Goal: Transaction & Acquisition: Purchase product/service

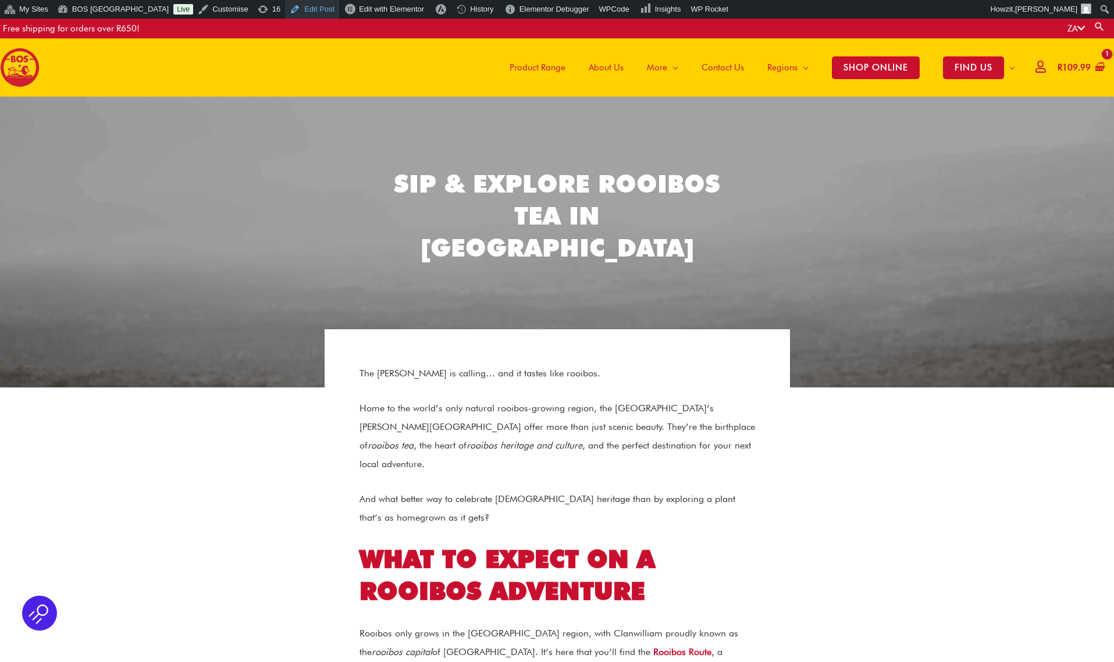
click at [294, 9] on link "Edit Post" at bounding box center [312, 9] width 54 height 19
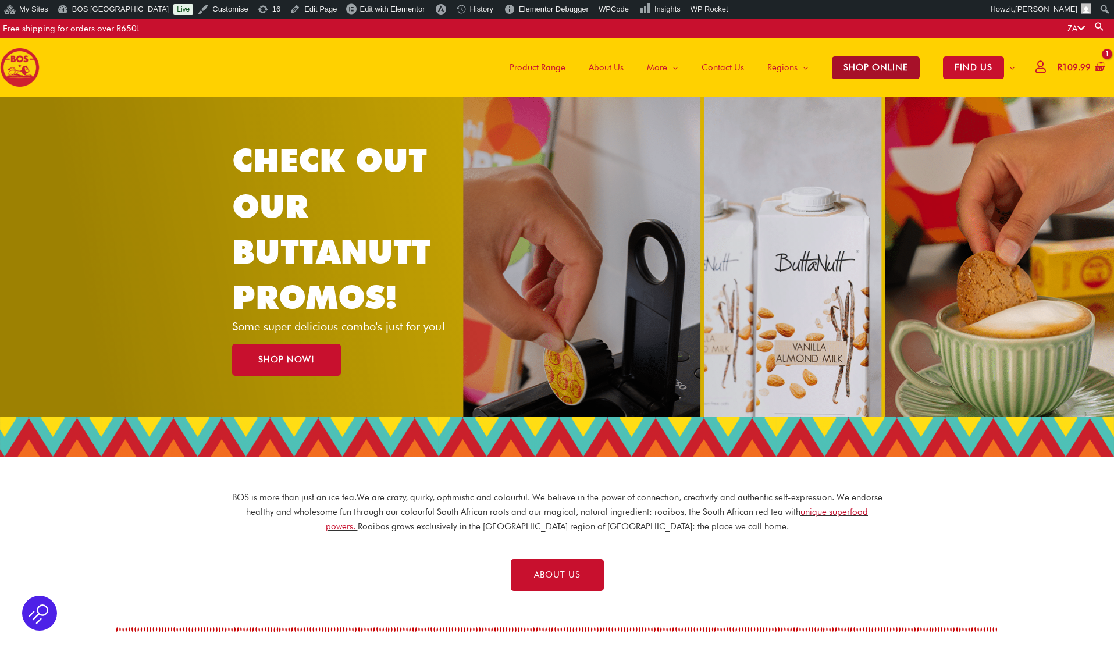
click at [885, 69] on span "SHOP ONLINE" at bounding box center [876, 67] width 88 height 23
click at [868, 63] on span "SHOP ONLINE" at bounding box center [876, 67] width 88 height 23
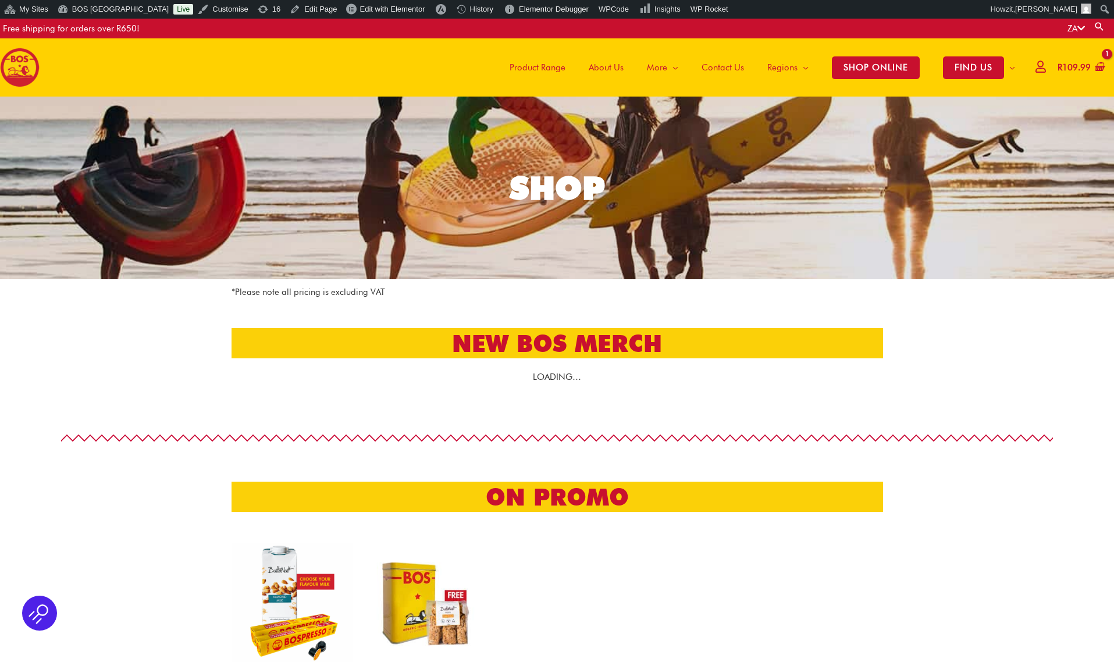
click at [20, 196] on link "SHOP" at bounding box center [557, 188] width 1114 height 183
click at [367, 8] on span "Edit with Elementor" at bounding box center [392, 9] width 65 height 9
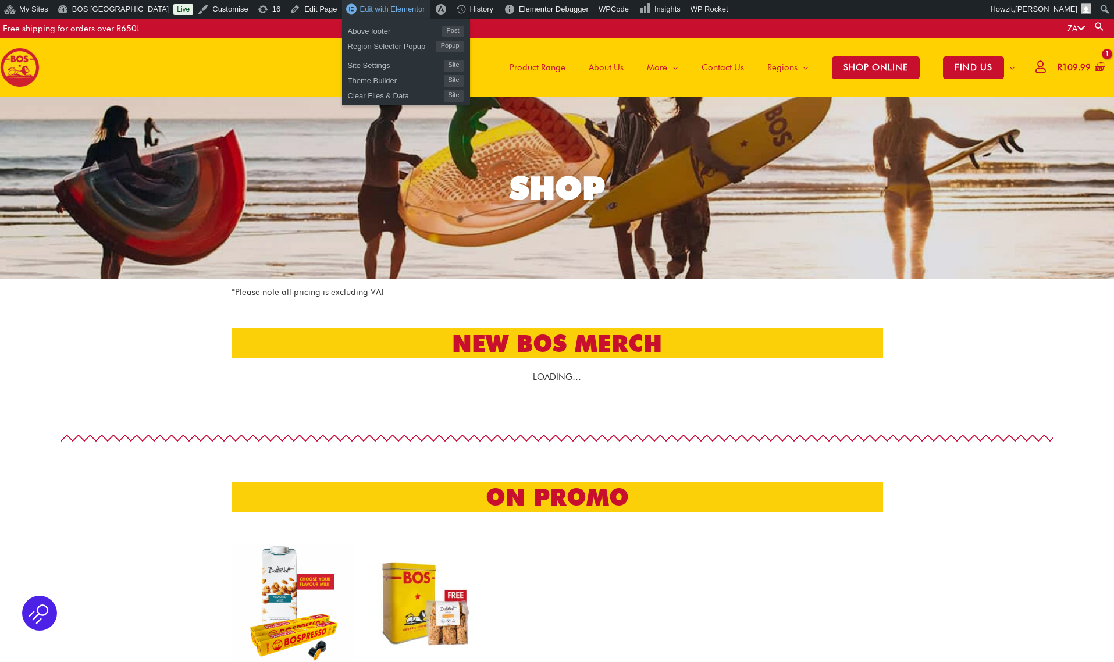
click at [360, 9] on span "Edit with Elementor" at bounding box center [392, 9] width 65 height 9
click at [498, 1] on div "Elementor Debugger" at bounding box center [546, 9] width 97 height 19
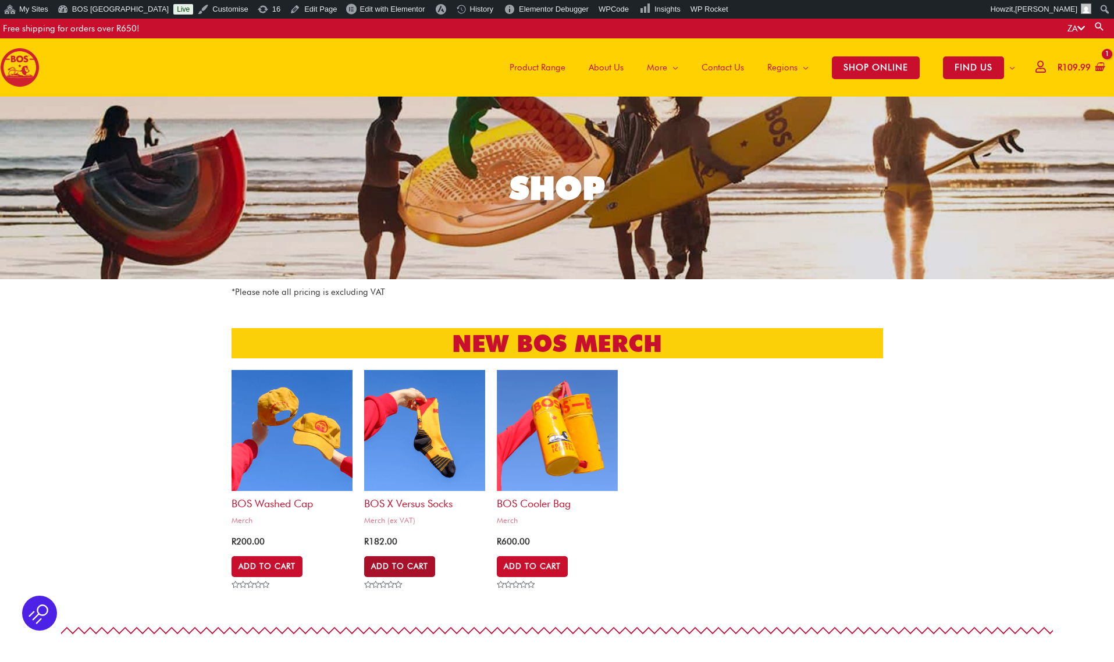
click at [419, 567] on link "Add to Cart" at bounding box center [399, 566] width 71 height 21
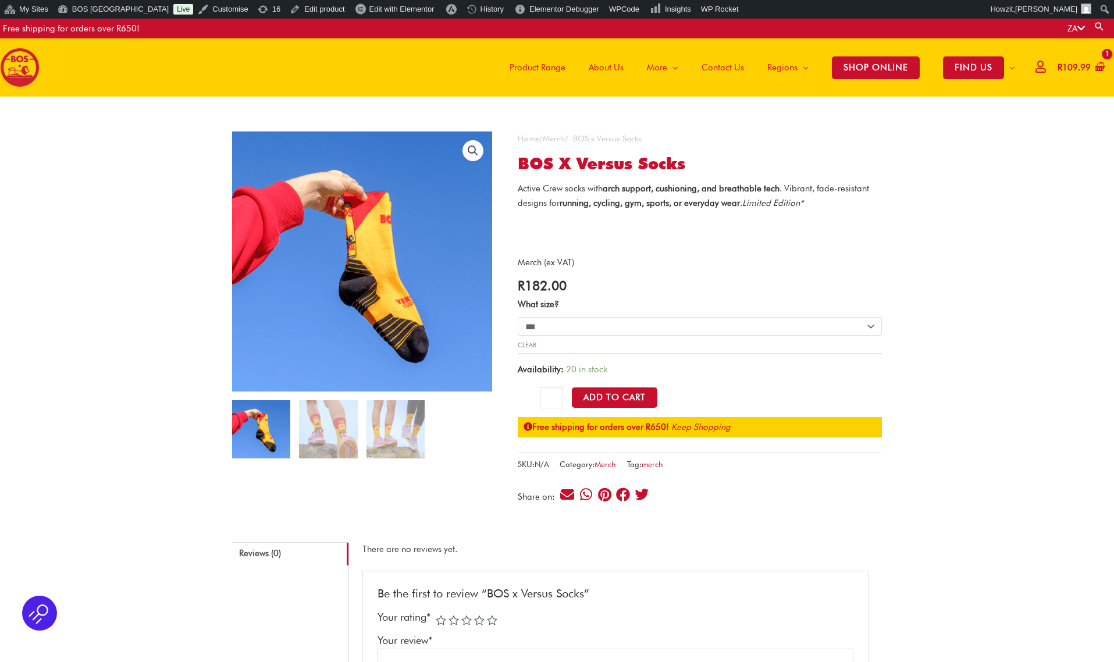
select select "****"
click at [534, 346] on link "Clear" at bounding box center [527, 345] width 19 height 8
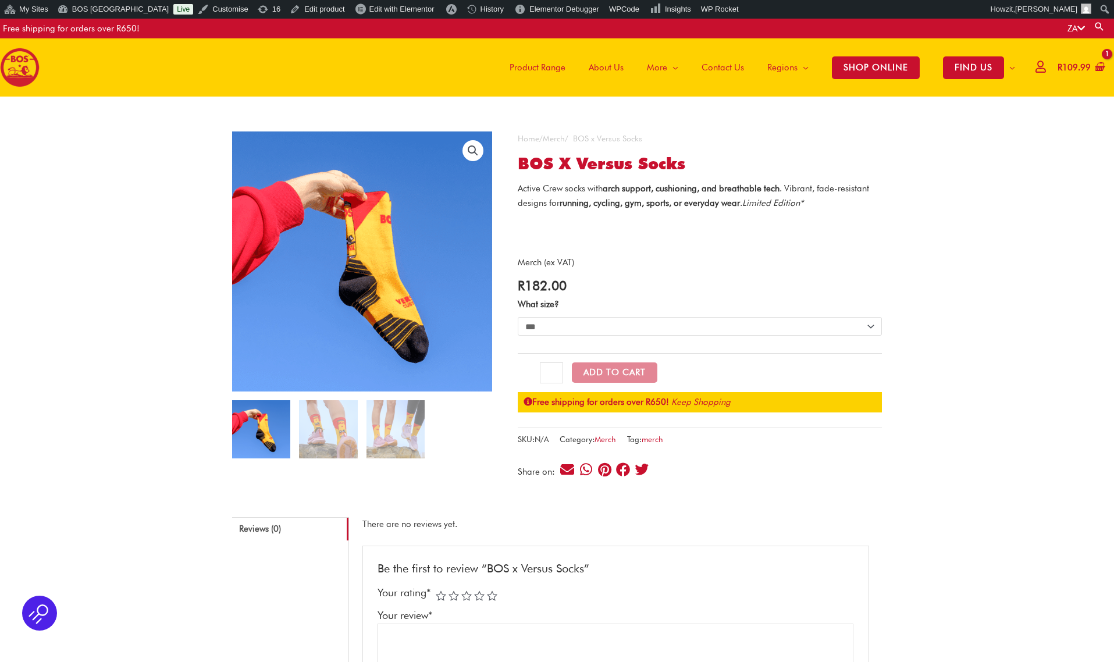
select select "***"
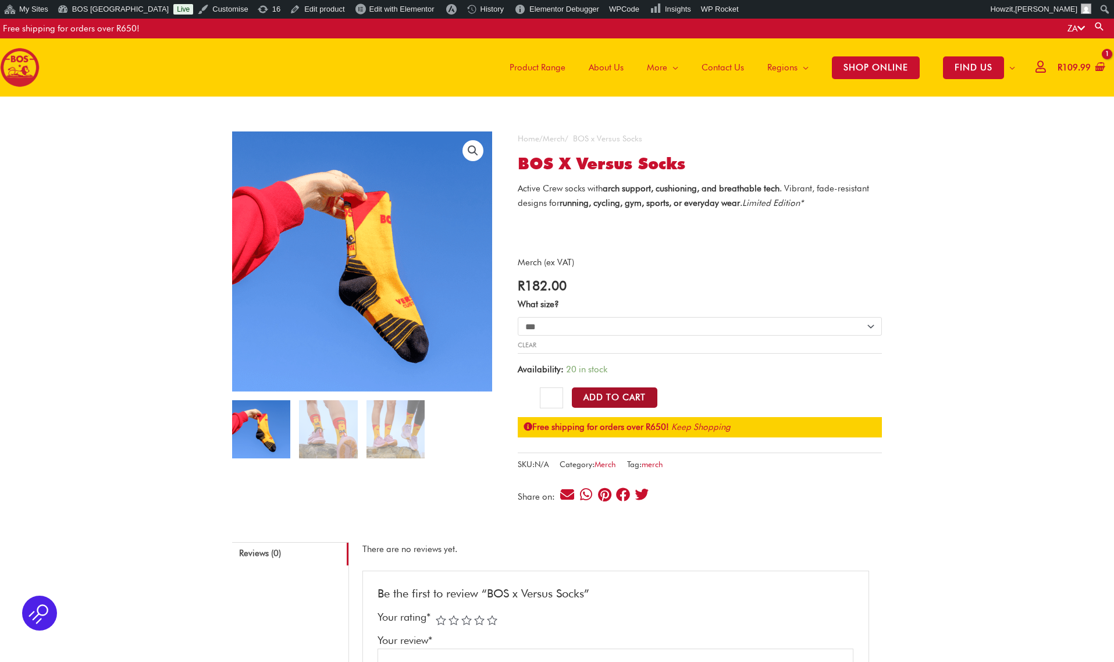
click at [637, 395] on button "Add to Cart" at bounding box center [615, 398] width 86 height 20
click at [1089, 98] on icon "Remove BOS x Versus Socks - 4-7 from cart" at bounding box center [1088, 99] width 8 height 8
click at [557, 140] on link "Merch" at bounding box center [554, 138] width 22 height 9
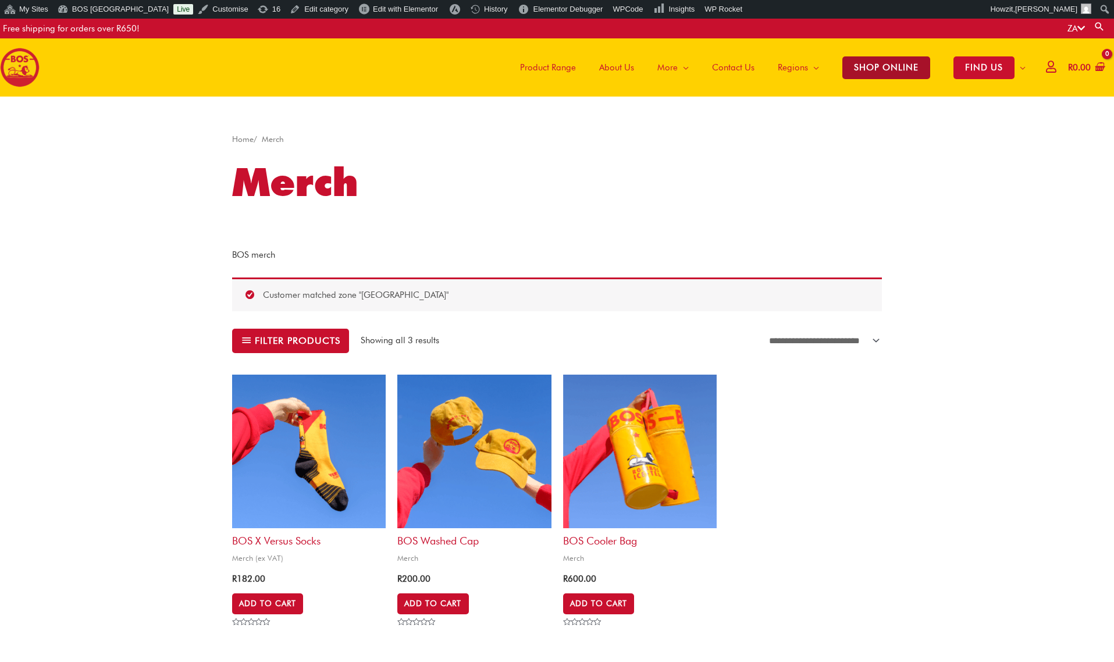
click at [863, 65] on span "SHOP ONLINE" at bounding box center [887, 67] width 88 height 23
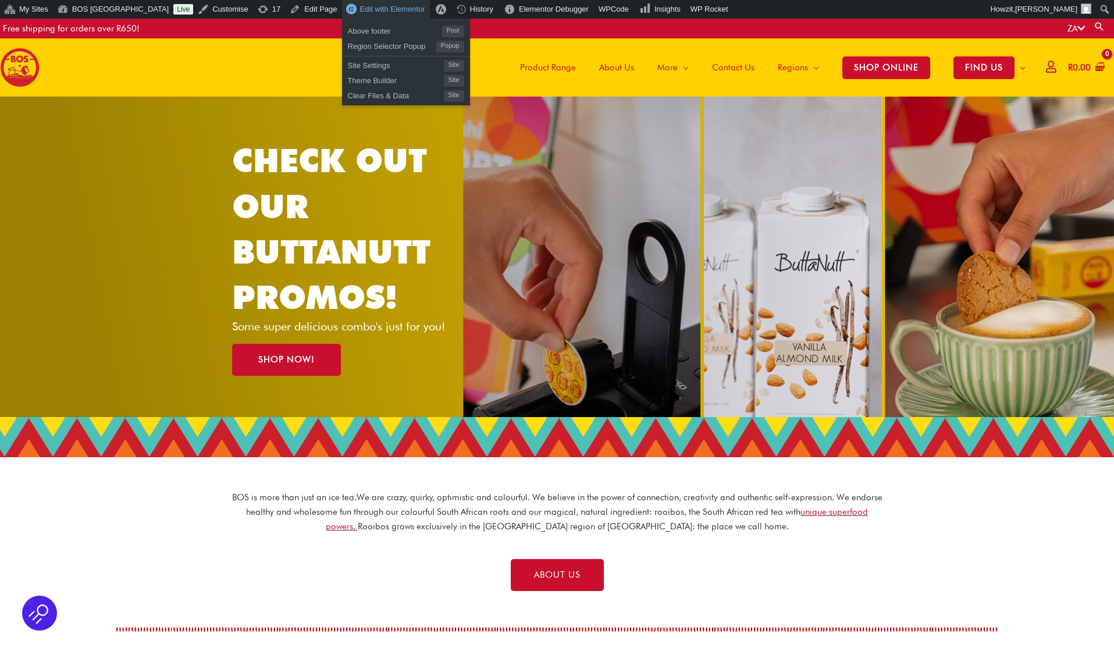
click at [376, 8] on span "Edit with Elementor" at bounding box center [392, 9] width 65 height 9
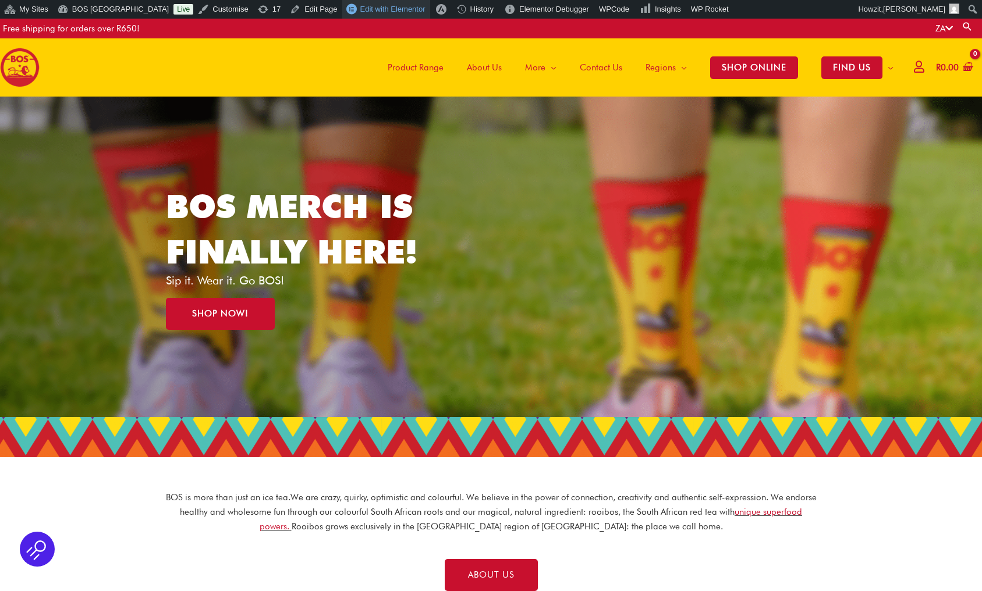
click at [370, 11] on span "Edit with Elementor" at bounding box center [392, 9] width 65 height 9
